Goal: Task Accomplishment & Management: Use online tool/utility

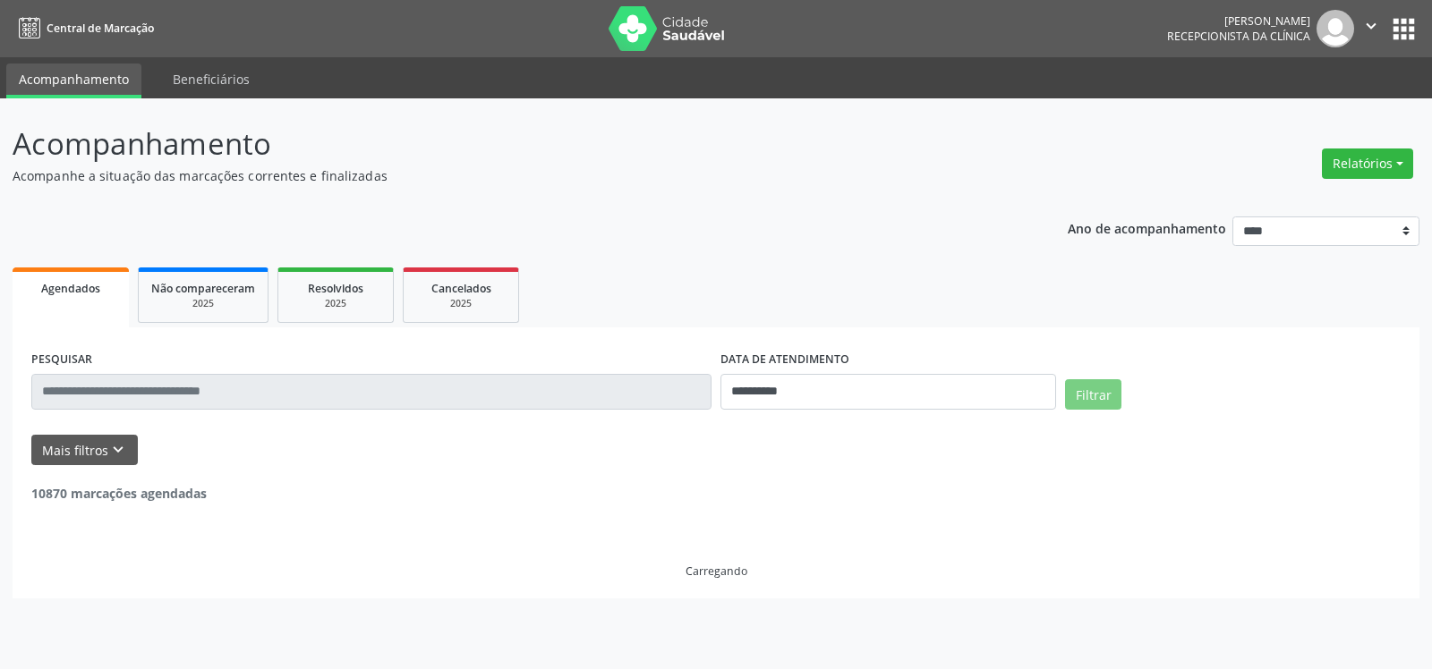
select select "*"
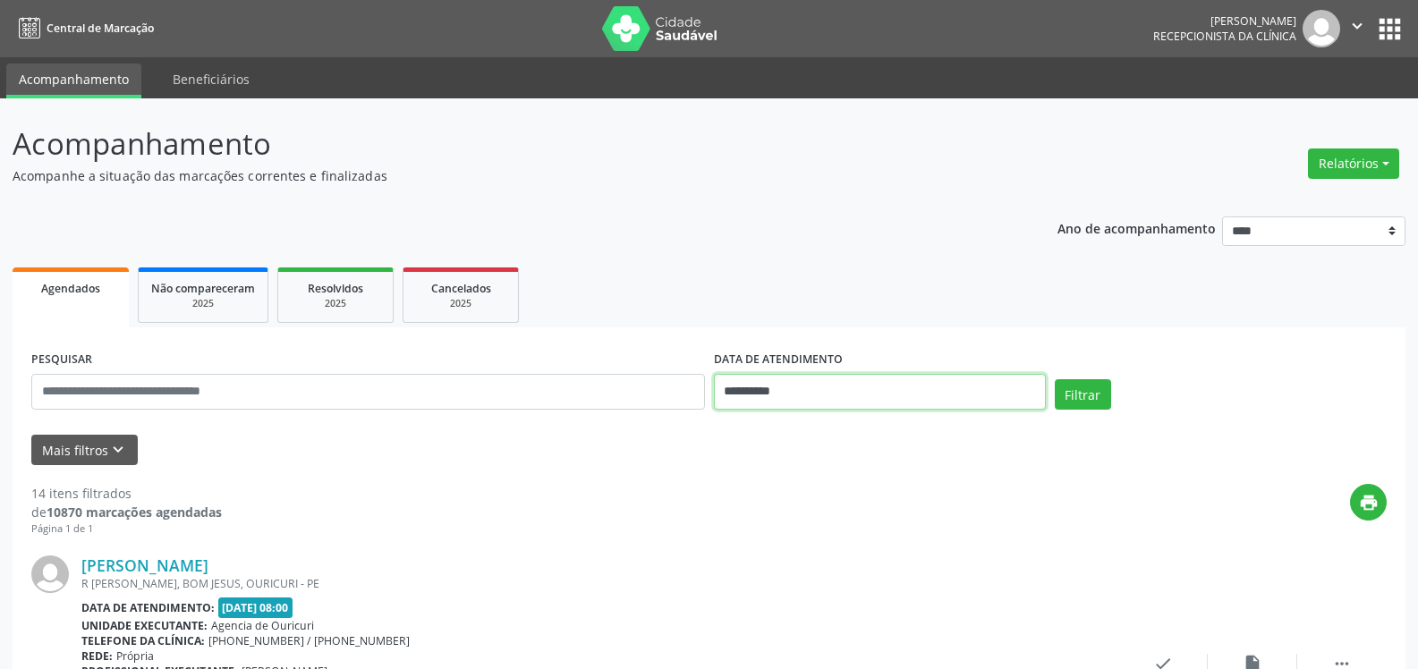
click at [982, 391] on input "**********" at bounding box center [880, 392] width 332 height 36
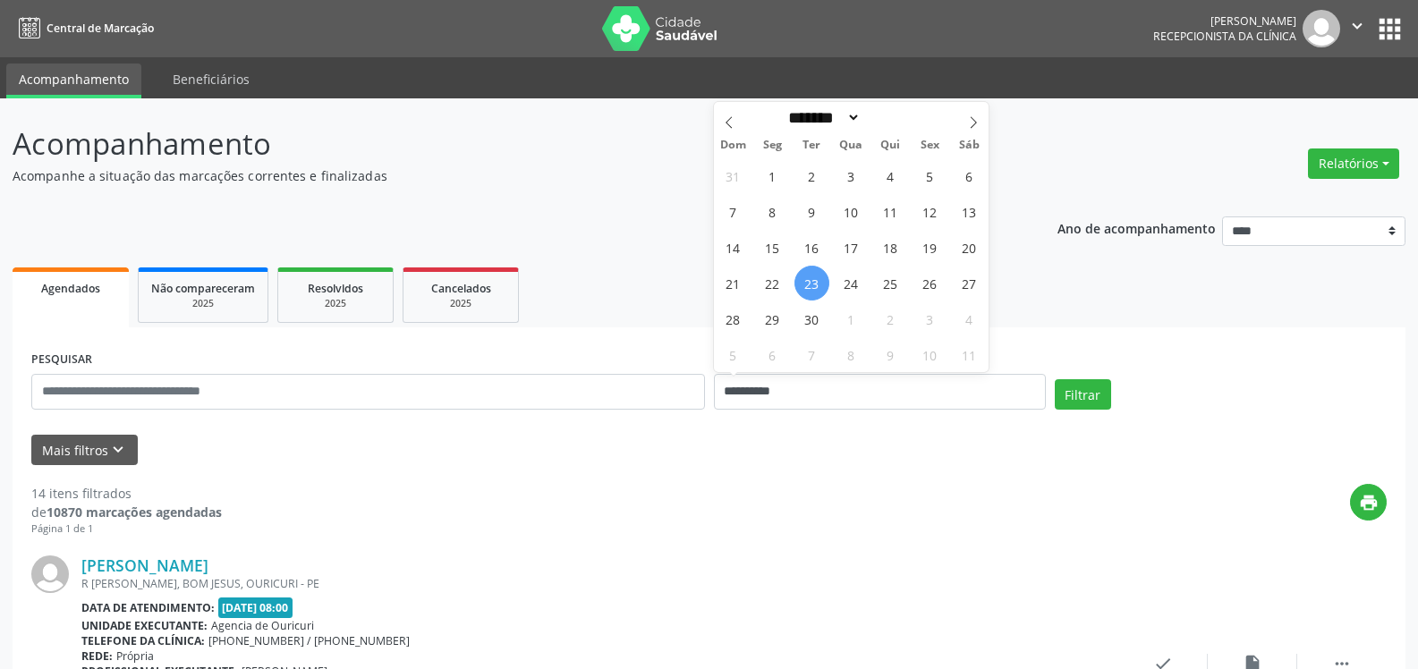
click at [818, 275] on span "23" at bounding box center [812, 283] width 35 height 35
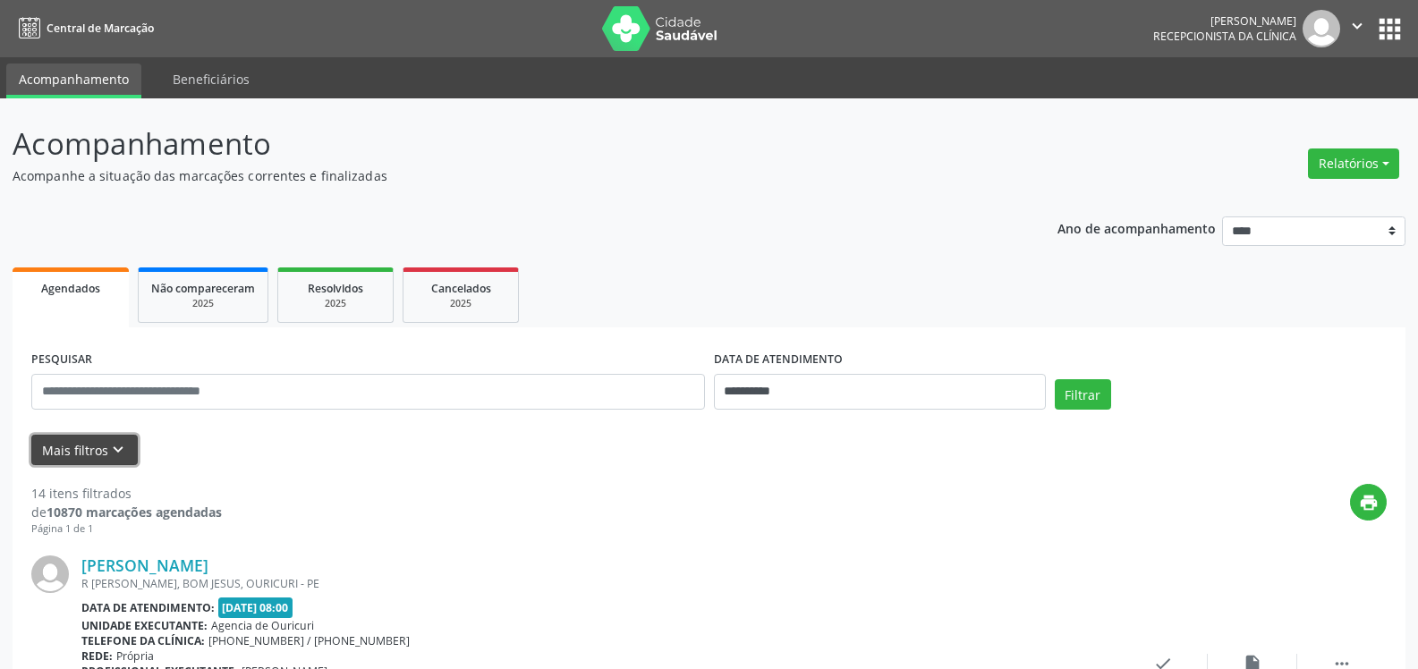
click at [95, 447] on button "Mais filtros keyboard_arrow_down" at bounding box center [84, 450] width 106 height 31
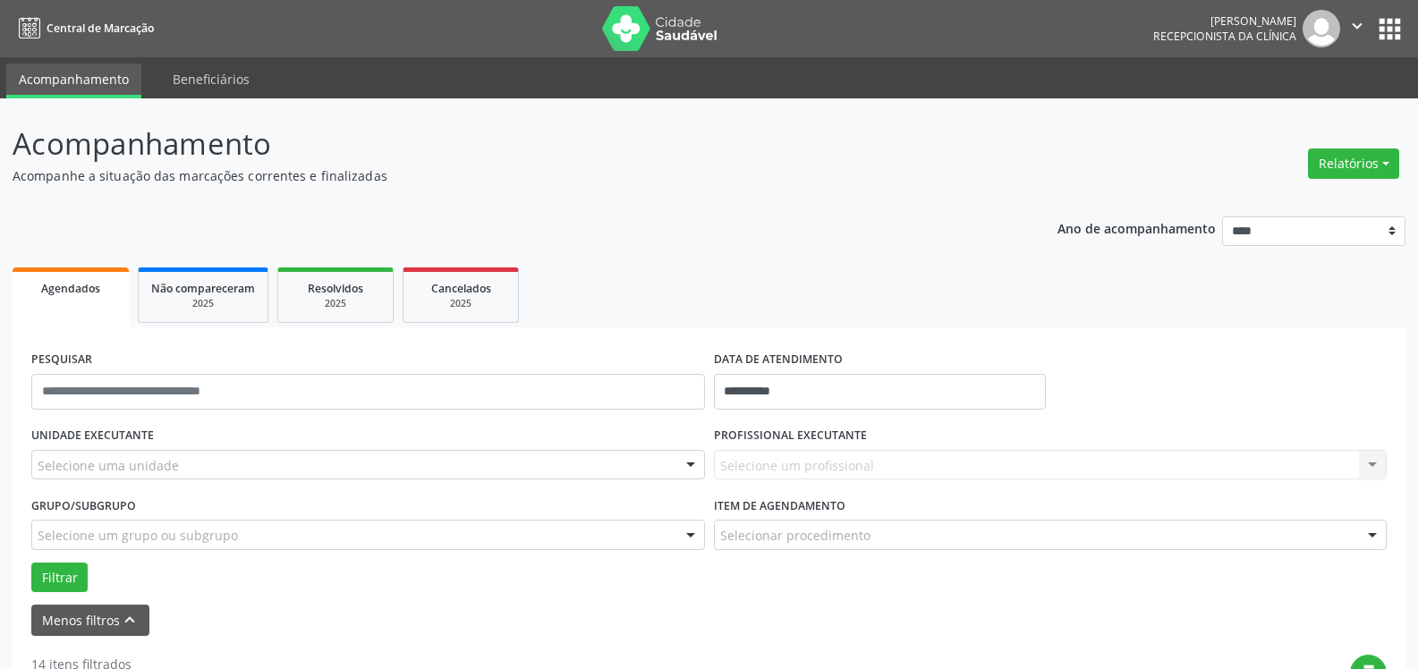
click at [693, 464] on div at bounding box center [690, 466] width 27 height 30
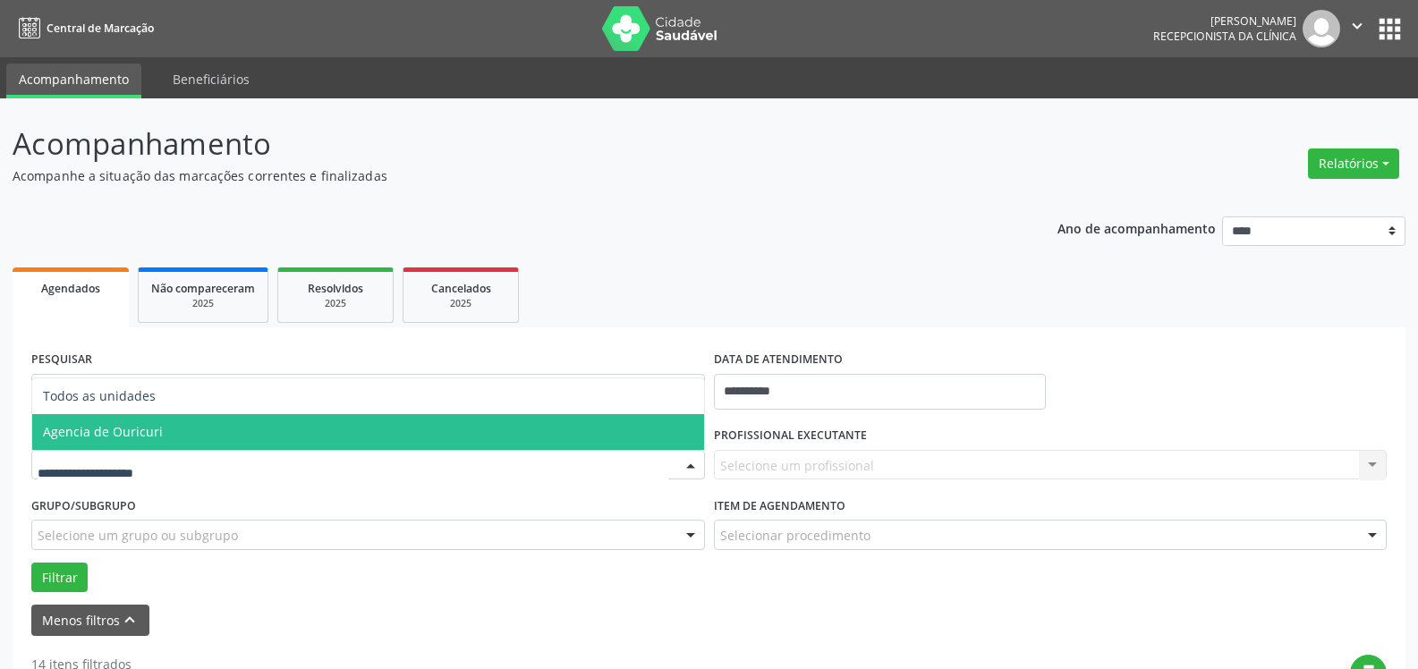
click at [270, 433] on span "Agencia de Ouricuri" at bounding box center [368, 432] width 672 height 36
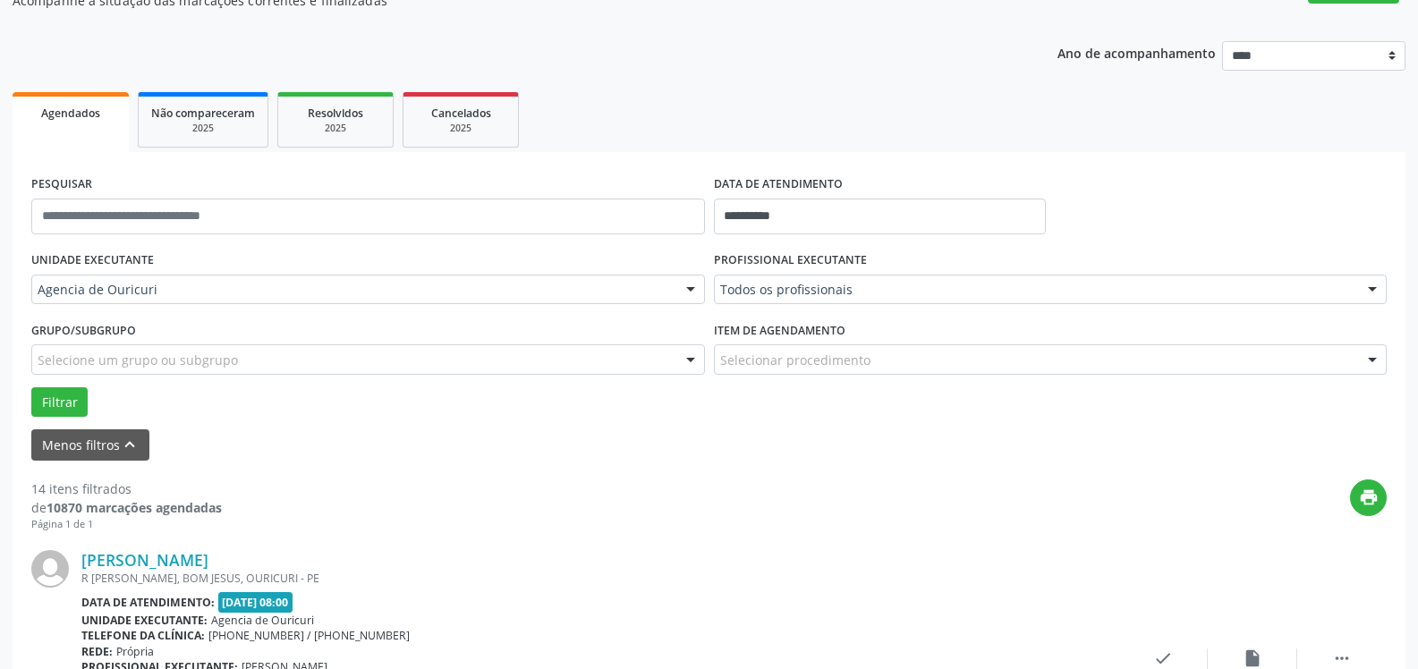
scroll to position [179, 0]
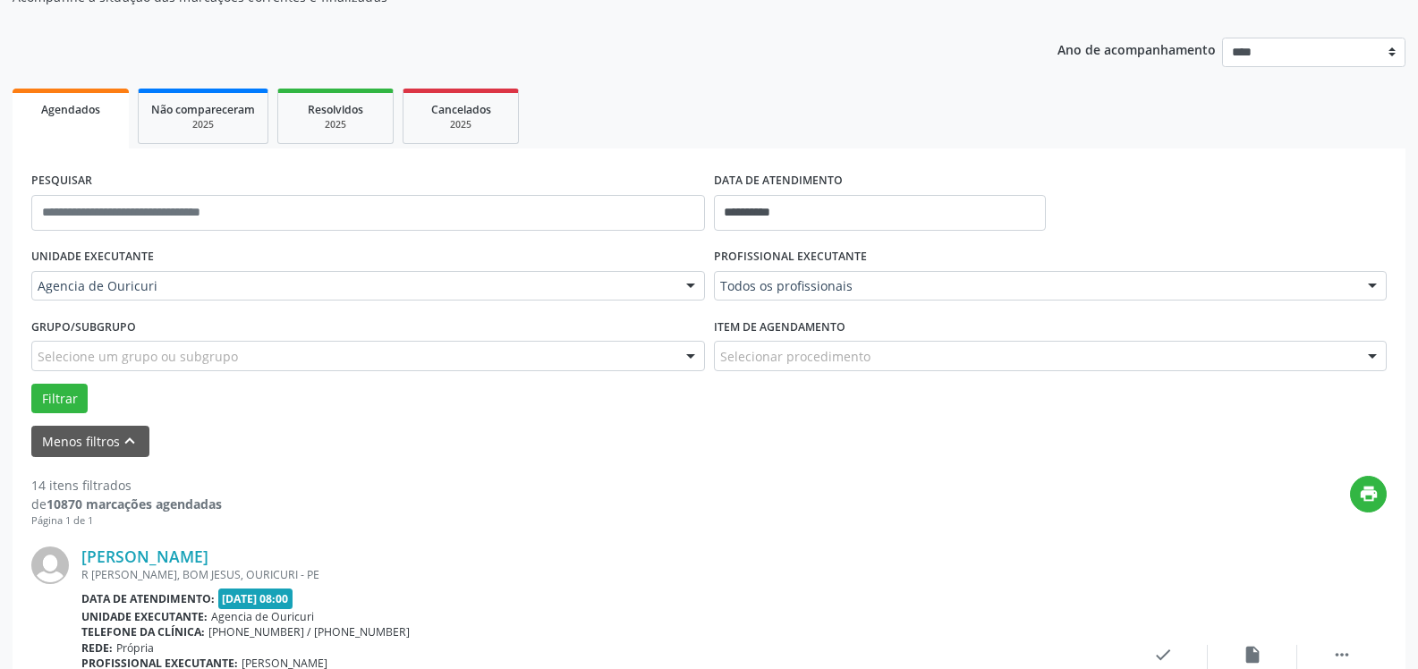
click at [1382, 280] on div at bounding box center [1372, 287] width 27 height 30
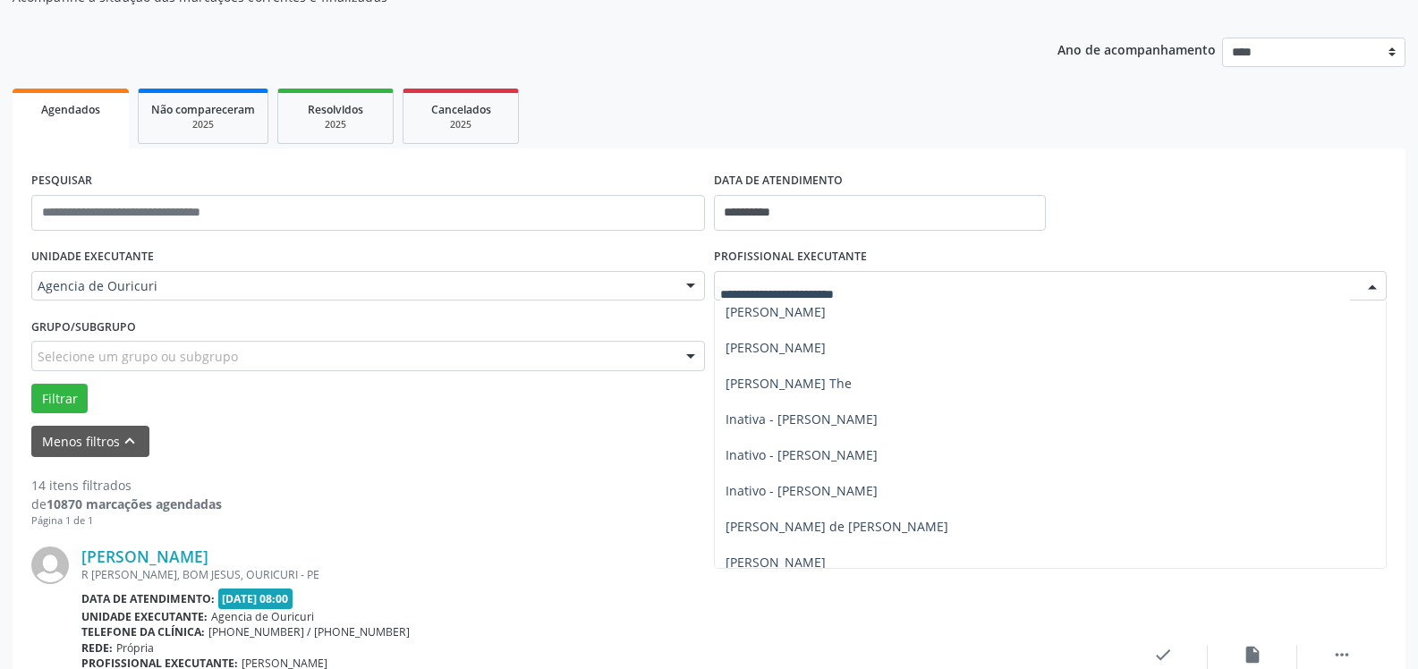
scroll to position [108, 0]
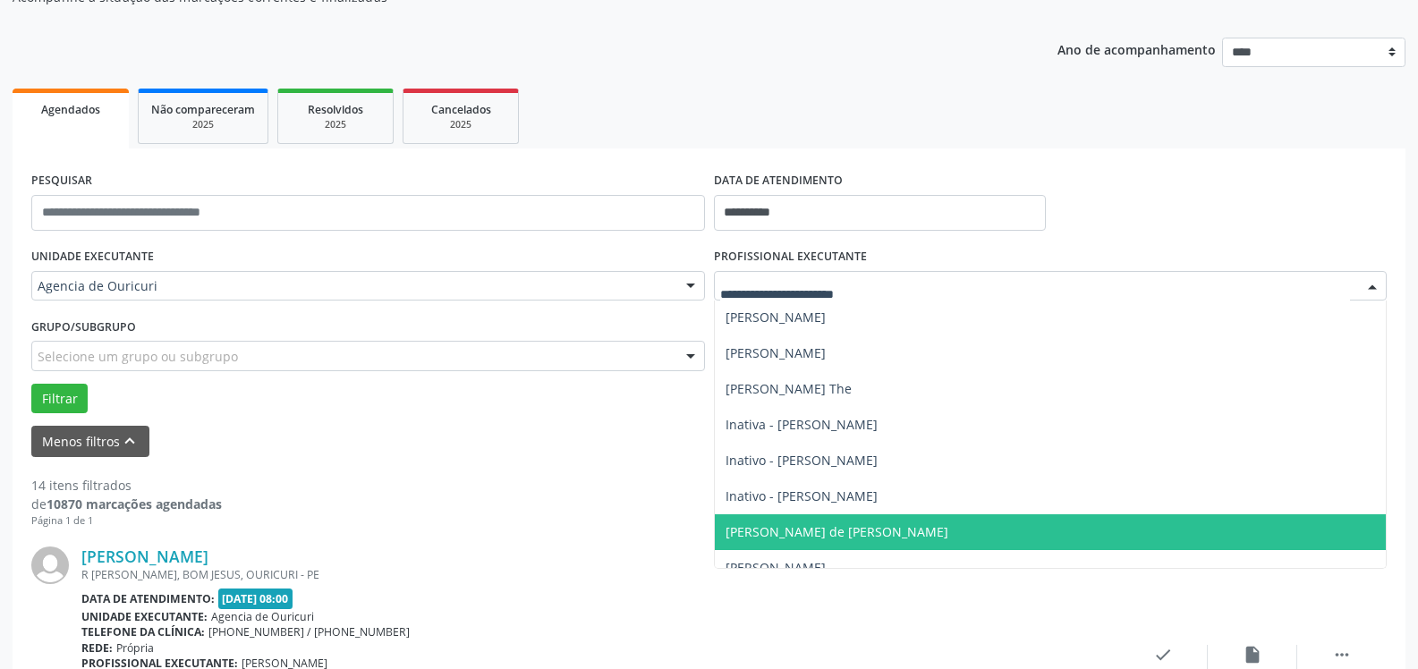
click at [785, 532] on span "[PERSON_NAME] de [PERSON_NAME]" at bounding box center [837, 531] width 223 height 17
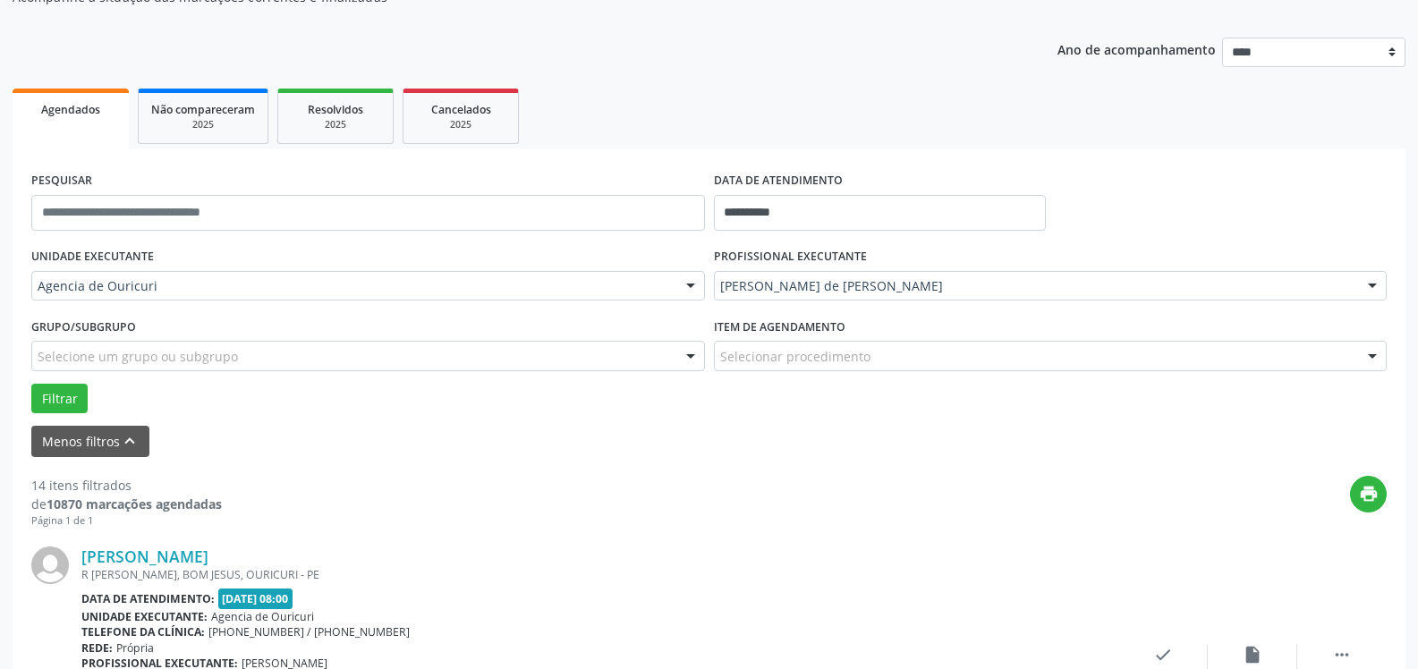
click at [1375, 357] on div at bounding box center [1372, 357] width 27 height 30
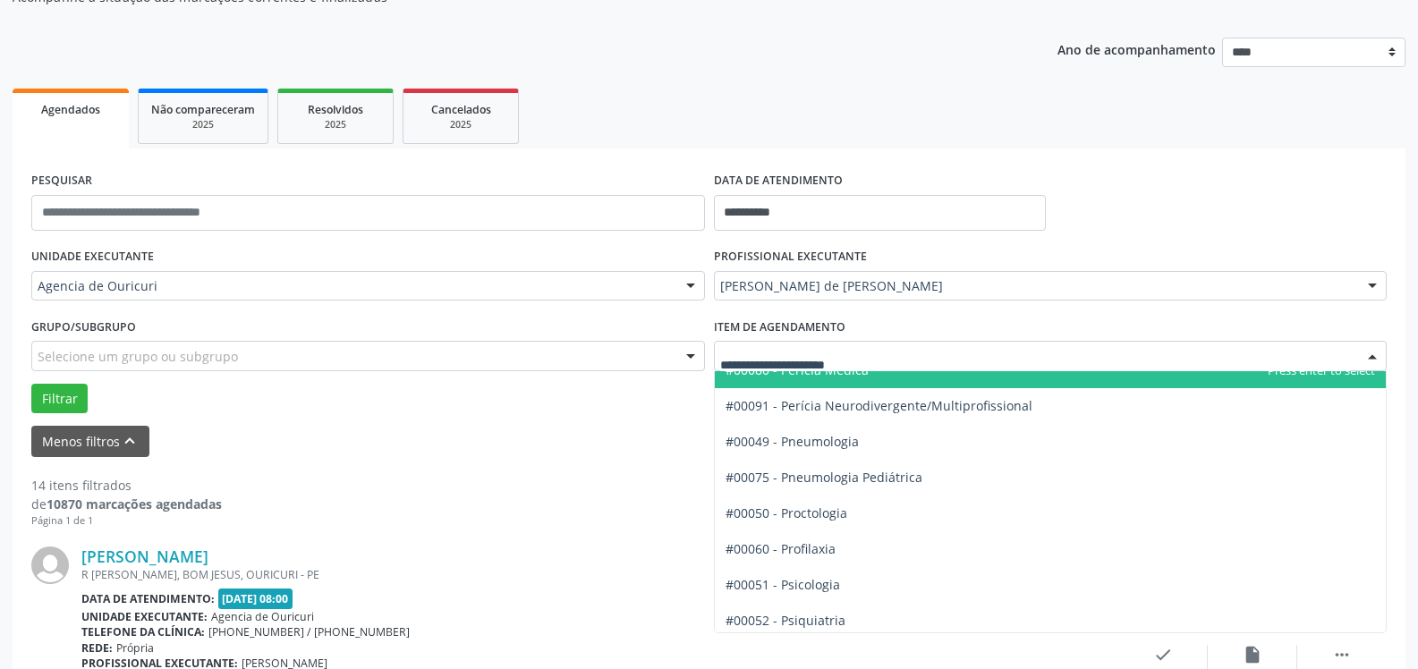
scroll to position [2863, 0]
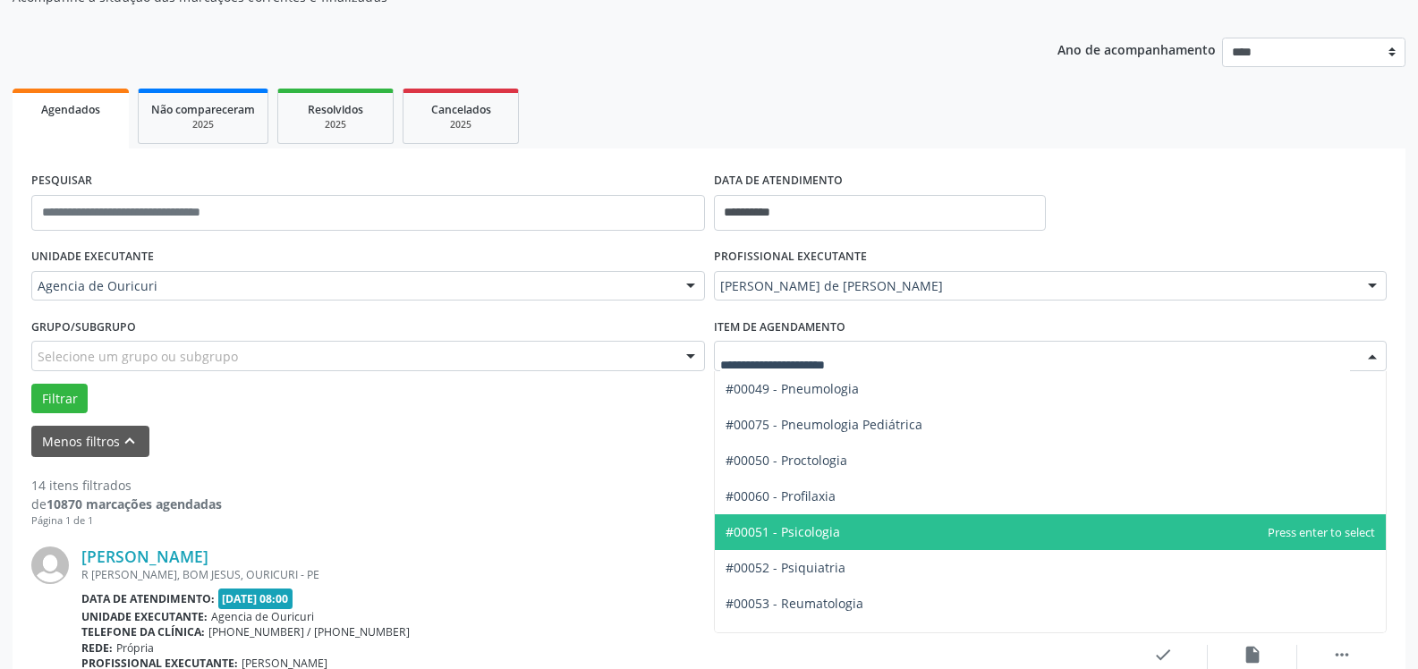
click at [839, 531] on span "#00051 - Psicologia" at bounding box center [1051, 533] width 672 height 36
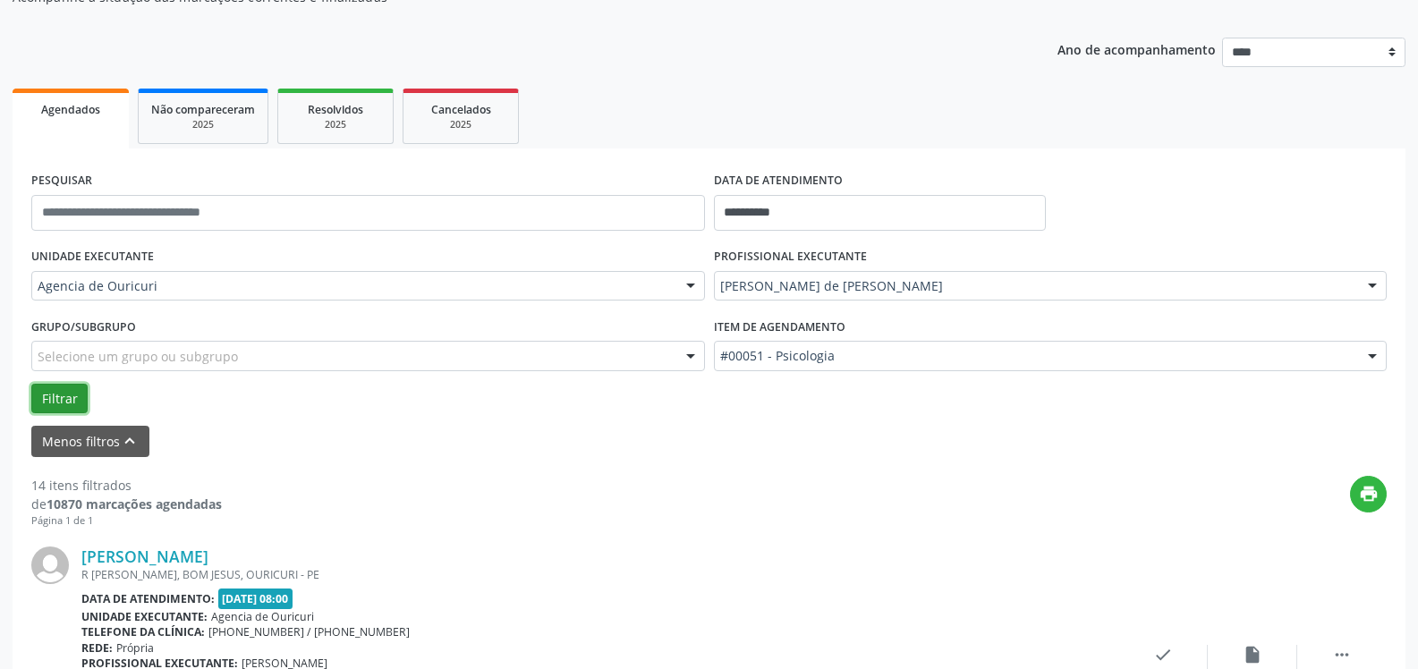
click at [49, 404] on button "Filtrar" at bounding box center [59, 399] width 56 height 30
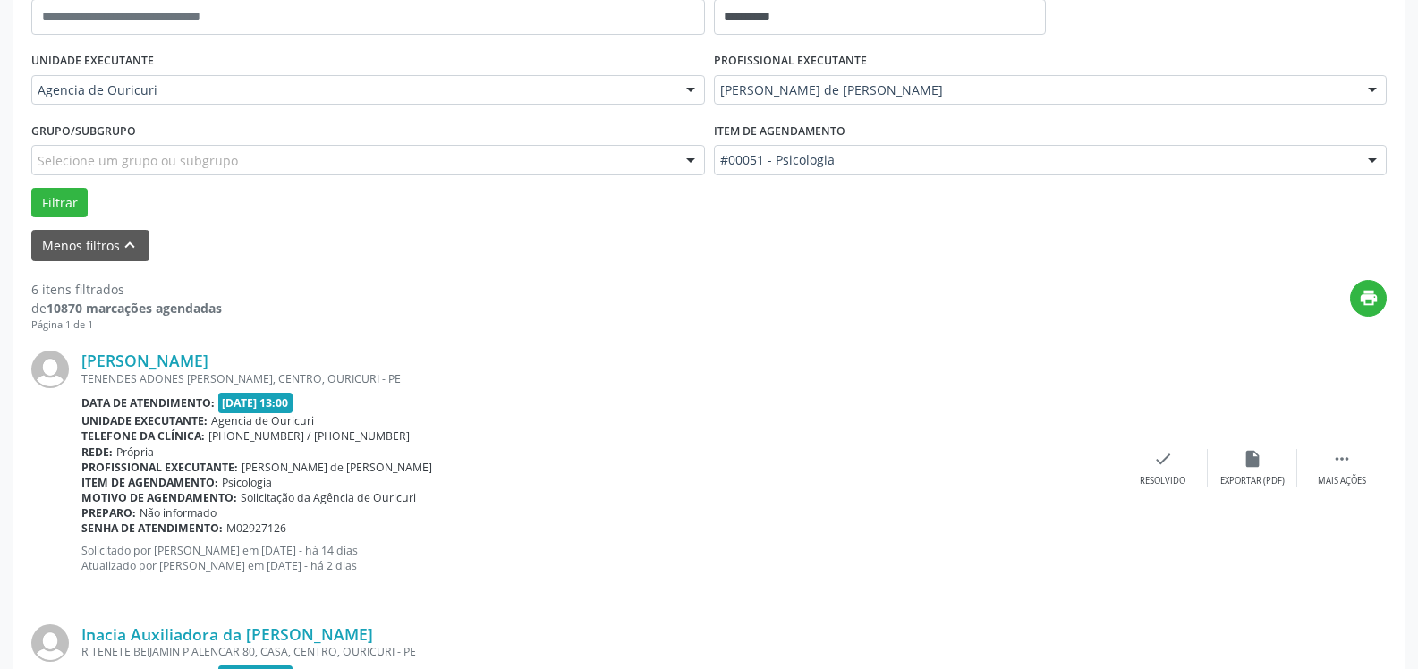
scroll to position [366, 0]
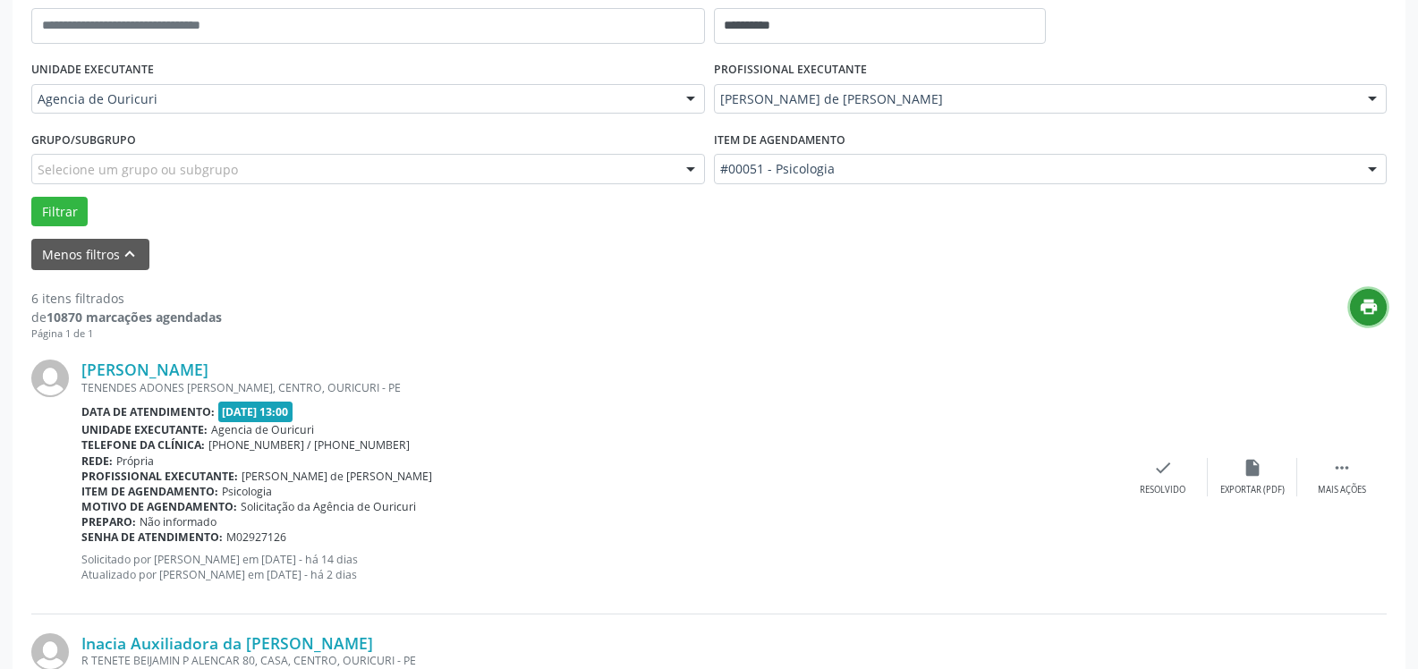
click at [1374, 310] on icon "print" at bounding box center [1369, 307] width 20 height 20
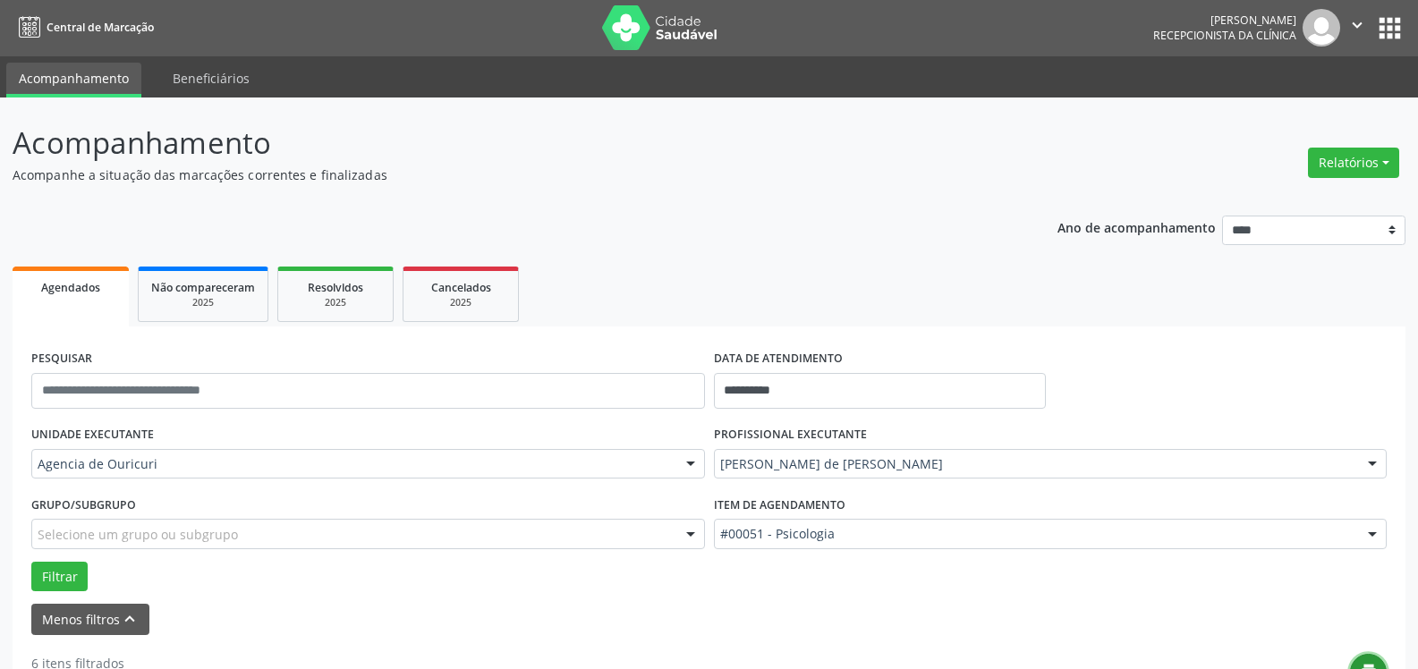
scroll to position [0, 0]
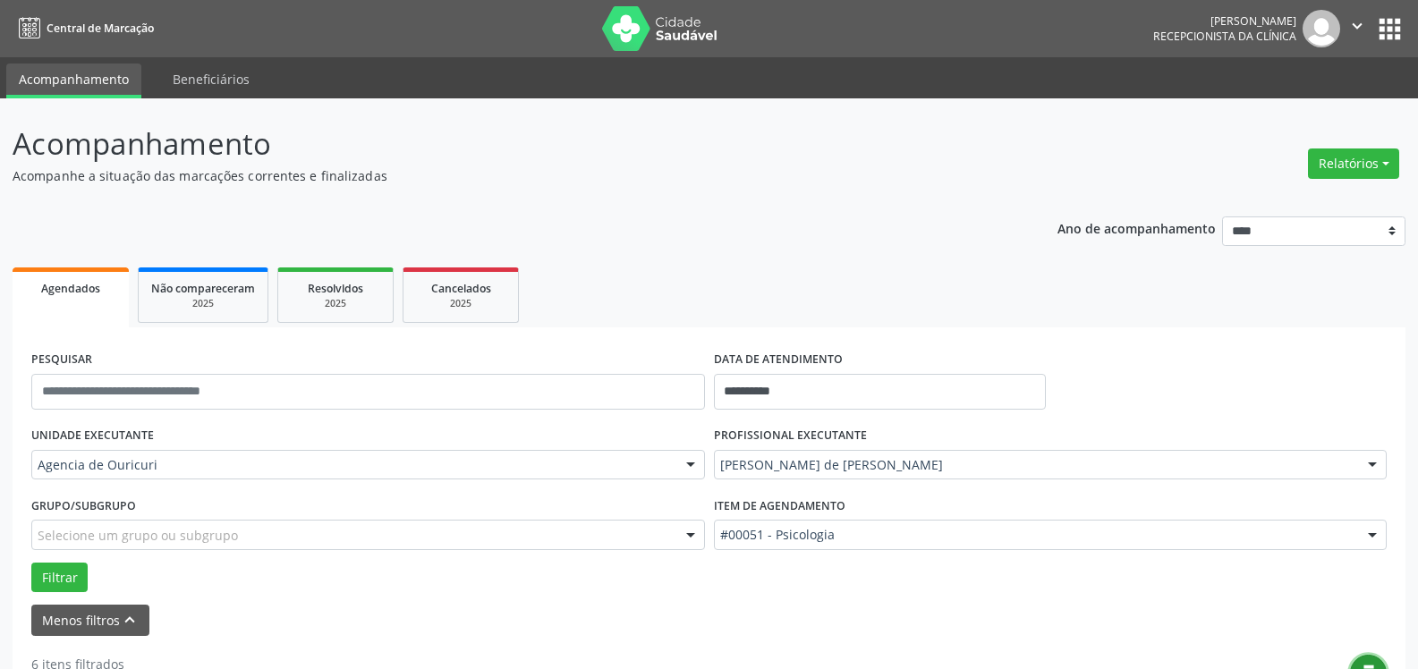
click at [1357, 18] on icon "" at bounding box center [1358, 26] width 20 height 20
click at [1291, 103] on link "Sair" at bounding box center [1311, 109] width 123 height 25
